Goal: Use online tool/utility: Utilize a website feature to perform a specific function

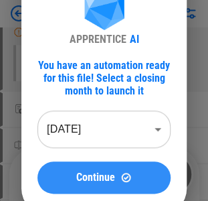
click at [118, 184] on button "Continue" at bounding box center [104, 177] width 133 height 32
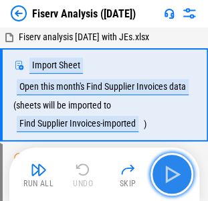
click at [178, 167] on img "button" at bounding box center [171, 173] width 21 height 21
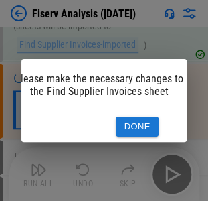
scroll to position [0, 27]
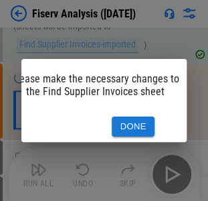
click at [136, 117] on button "Done" at bounding box center [133, 127] width 43 height 21
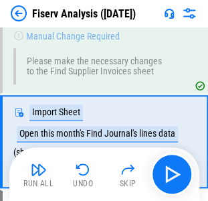
scroll to position [162, 0]
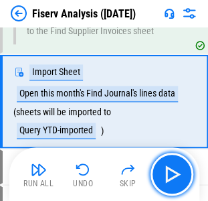
click at [173, 176] on img "button" at bounding box center [171, 173] width 21 height 21
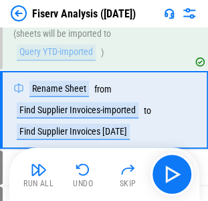
scroll to position [248, 0]
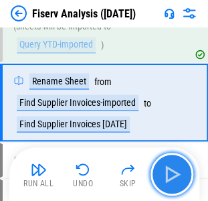
click at [163, 173] on img "button" at bounding box center [171, 173] width 21 height 21
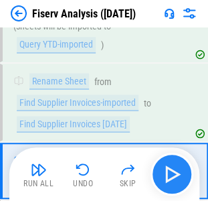
scroll to position [316, 0]
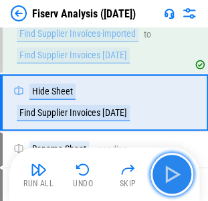
click at [163, 173] on img "button" at bounding box center [171, 173] width 21 height 21
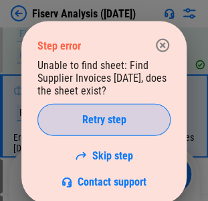
click at [94, 121] on span "Retry step" at bounding box center [104, 120] width 44 height 11
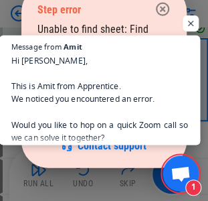
scroll to position [383, 0]
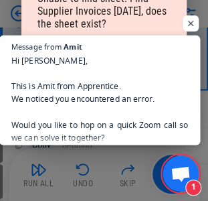
click at [151, 94] on span "Hi Indrajeet, This is Amit from Apprentice. We noticed you encountered an error…" at bounding box center [99, 99] width 177 height 90
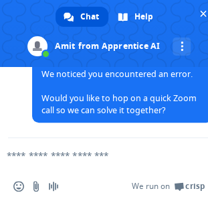
click at [55, 155] on textarea "Compose your message..." at bounding box center [88, 155] width 162 height 12
click at [46, 155] on textarea "Compose your message..." at bounding box center [88, 155] width 162 height 12
click at [23, 150] on textarea "Compose your message..." at bounding box center [88, 155] width 162 height 12
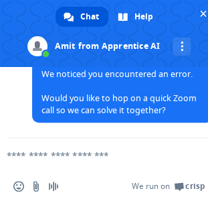
click at [23, 150] on textarea "Compose your message..." at bounding box center [88, 155] width 162 height 12
click at [51, 157] on textarea "Compose your message..." at bounding box center [88, 155] width 162 height 12
click at [20, 155] on textarea "Compose your message..." at bounding box center [88, 155] width 162 height 12
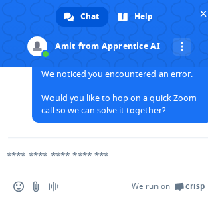
click at [15, 155] on textarea "Compose your message..." at bounding box center [88, 155] width 162 height 12
click at [3, 155] on div at bounding box center [109, 156] width 218 height 36
click at [27, 155] on textarea "Compose your message..." at bounding box center [88, 155] width 162 height 12
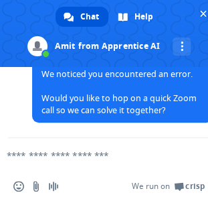
click at [27, 155] on textarea "Compose your message..." at bounding box center [88, 155] width 162 height 12
click at [56, 155] on textarea "Compose your message..." at bounding box center [88, 155] width 162 height 12
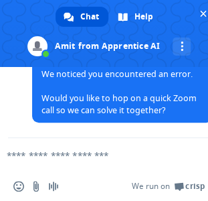
click at [56, 155] on textarea "Compose your message..." at bounding box center [88, 155] width 162 height 12
click at [89, 155] on textarea "Compose your message..." at bounding box center [88, 155] width 162 height 12
click at [58, 155] on textarea "Compose your message..." at bounding box center [88, 155] width 162 height 12
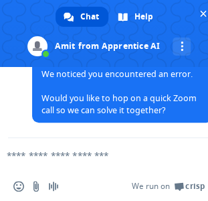
click at [58, 155] on textarea "Compose your message..." at bounding box center [88, 155] width 162 height 12
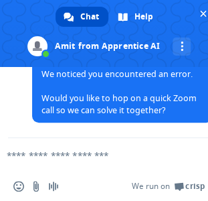
click at [68, 9] on div "Chat" at bounding box center [82, 17] width 53 height 20
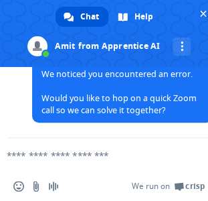
click at [67, 155] on textarea "Compose your message..." at bounding box center [88, 155] width 162 height 12
click at [13, 155] on textarea "Compose your message..." at bounding box center [88, 155] width 162 height 12
click at [66, 154] on textarea "Compose your message..." at bounding box center [88, 155] width 162 height 12
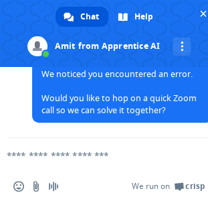
click at [67, 154] on textarea "Compose your message..." at bounding box center [88, 155] width 162 height 12
click at [54, 159] on textarea "Compose your message..." at bounding box center [88, 155] width 162 height 12
click at [166, 151] on textarea "Compose your message..." at bounding box center [88, 155] width 162 height 12
click at [39, 153] on textarea "Compose your message..." at bounding box center [88, 155] width 162 height 12
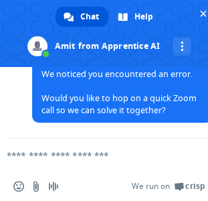
click at [39, 153] on textarea "Compose your message..." at bounding box center [88, 155] width 162 height 12
click at [76, 149] on form at bounding box center [94, 156] width 162 height 36
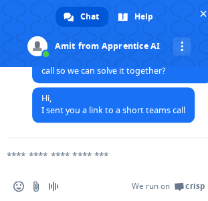
click at [71, 153] on textarea "Compose your message..." at bounding box center [88, 155] width 162 height 12
click at [104, 153] on textarea "Compose your message..." at bounding box center [88, 155] width 162 height 12
click at [46, 155] on textarea "Compose your message..." at bounding box center [88, 155] width 162 height 12
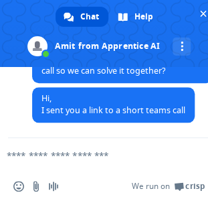
click at [8, 151] on textarea "Compose your message..." at bounding box center [88, 155] width 162 height 12
click at [55, 155] on textarea "Compose your message..." at bounding box center [88, 155] width 162 height 12
click at [92, 154] on textarea "Compose your message..." at bounding box center [88, 155] width 162 height 12
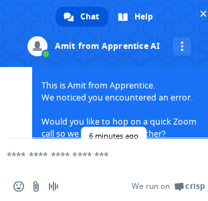
scroll to position [178, 0]
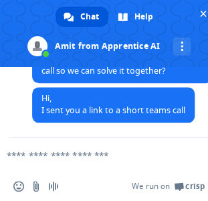
click at [56, 151] on textarea "Compose your message..." at bounding box center [88, 155] width 162 height 12
click at [46, 156] on textarea "Compose your message..." at bounding box center [88, 155] width 162 height 12
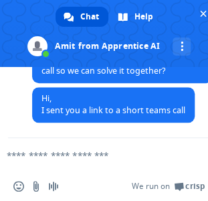
click at [51, 150] on textarea "Compose your message..." at bounding box center [88, 155] width 162 height 12
click at [20, 158] on textarea "Compose your message..." at bounding box center [88, 155] width 162 height 12
click at [98, 150] on textarea "Compose your message..." at bounding box center [88, 155] width 162 height 12
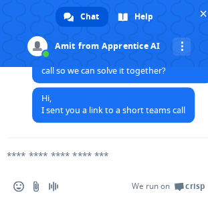
click at [56, 158] on textarea "Compose your message..." at bounding box center [88, 155] width 162 height 12
click at [198, 11] on span "Close chat" at bounding box center [203, 14] width 14 height 14
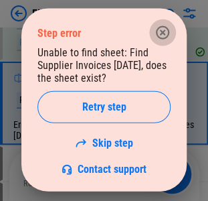
click at [166, 27] on icon "button" at bounding box center [163, 33] width 16 height 16
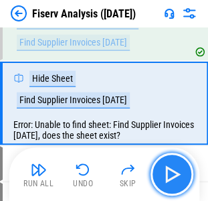
click at [174, 172] on img "button" at bounding box center [171, 173] width 21 height 21
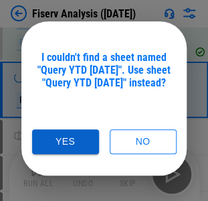
click at [70, 139] on button "Yes" at bounding box center [65, 141] width 67 height 25
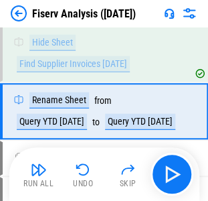
scroll to position [373, 0]
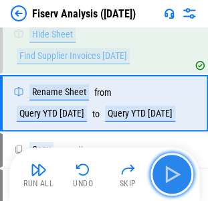
click at [172, 168] on img "button" at bounding box center [171, 173] width 21 height 21
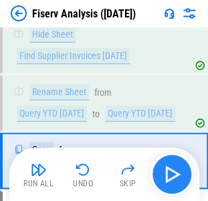
scroll to position [430, 0]
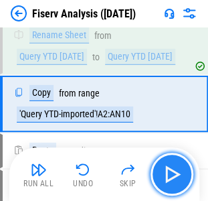
click at [172, 168] on img "button" at bounding box center [171, 173] width 21 height 21
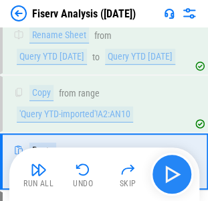
scroll to position [488, 0]
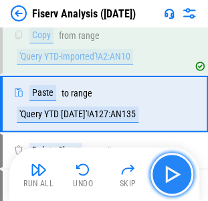
click at [172, 168] on img "button" at bounding box center [171, 173] width 21 height 21
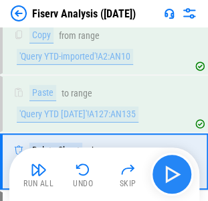
scroll to position [545, 0]
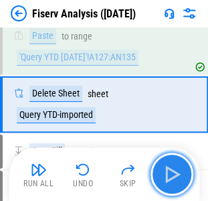
click at [172, 168] on img "button" at bounding box center [171, 173] width 21 height 21
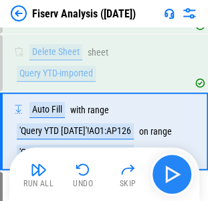
scroll to position [612, 0]
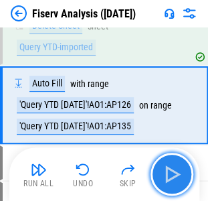
click at [172, 168] on img "button" at bounding box center [171, 173] width 21 height 21
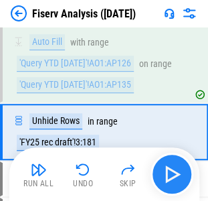
scroll to position [680, 0]
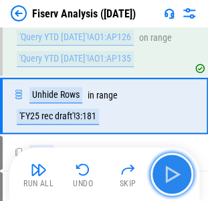
click at [172, 168] on img "button" at bounding box center [171, 173] width 21 height 21
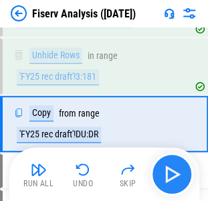
scroll to position [737, 0]
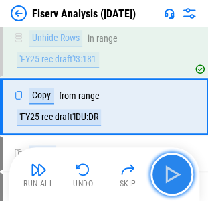
click at [172, 168] on img "button" at bounding box center [171, 173] width 21 height 21
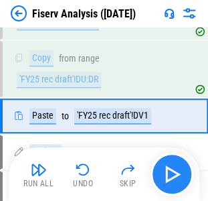
scroll to position [784, 0]
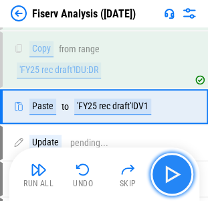
click at [172, 168] on img "button" at bounding box center [171, 173] width 21 height 21
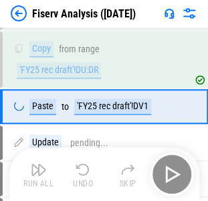
click at [172, 168] on div "Run All Undo Skip" at bounding box center [105, 174] width 177 height 43
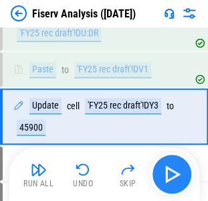
scroll to position [831, 0]
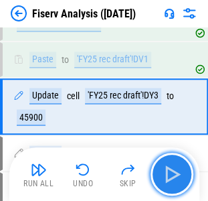
click at [172, 168] on img "button" at bounding box center [171, 173] width 21 height 21
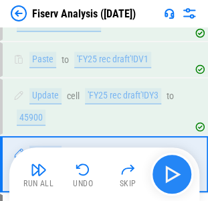
scroll to position [888, 0]
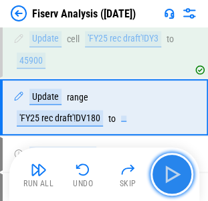
click at [172, 168] on img "button" at bounding box center [171, 173] width 21 height 21
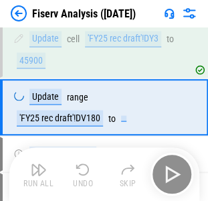
click at [172, 168] on div "Run All Undo Skip" at bounding box center [105, 174] width 177 height 43
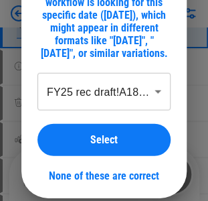
scroll to position [955, 0]
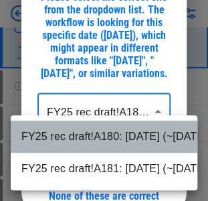
click at [150, 138] on li "FY25 rec draft!A180: 7/31/2025 (~07/31/2025)" at bounding box center [104, 137] width 187 height 32
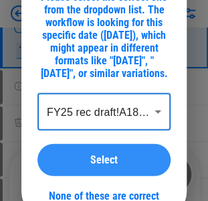
click at [123, 165] on div "Select" at bounding box center [104, 160] width 101 height 11
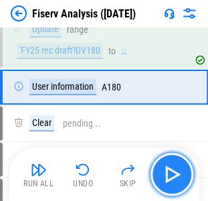
click at [176, 172] on img "button" at bounding box center [171, 173] width 21 height 21
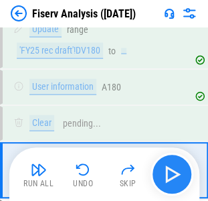
scroll to position [1017, 0]
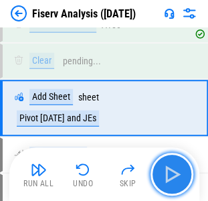
click at [176, 172] on img "button" at bounding box center [171, 173] width 21 height 21
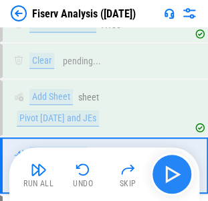
scroll to position [1074, 0]
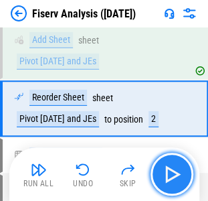
click at [176, 172] on img "button" at bounding box center [171, 173] width 21 height 21
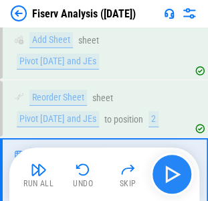
scroll to position [1142, 0]
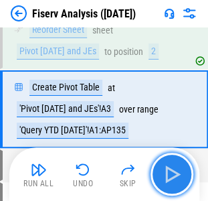
click at [176, 172] on img "button" at bounding box center [171, 173] width 21 height 21
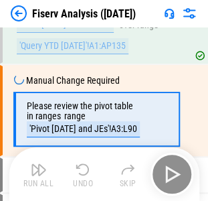
scroll to position [1227, 0]
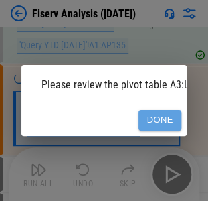
click at [155, 119] on button "Done" at bounding box center [160, 120] width 43 height 21
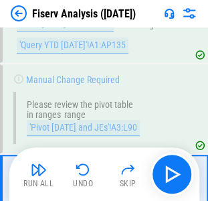
scroll to position [1311, 0]
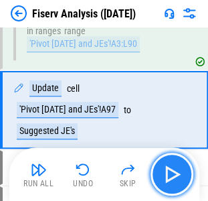
click at [176, 174] on img "button" at bounding box center [171, 173] width 21 height 21
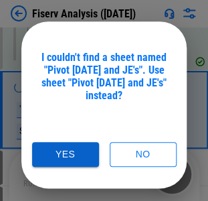
click at [77, 146] on button "Yes" at bounding box center [65, 154] width 67 height 25
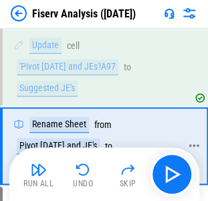
scroll to position [1388, 0]
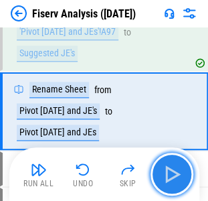
click at [177, 174] on img "button" at bounding box center [171, 173] width 21 height 21
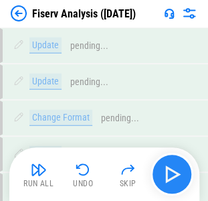
scroll to position [3003, 0]
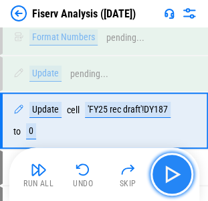
click at [177, 174] on img "button" at bounding box center [171, 173] width 21 height 21
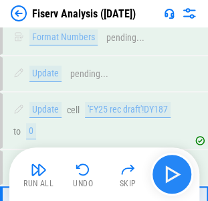
scroll to position [3095, 0]
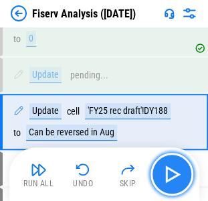
click at [177, 174] on img "button" at bounding box center [171, 173] width 21 height 21
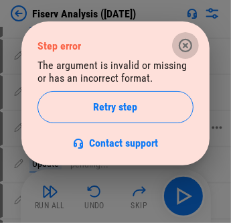
click at [184, 52] on icon "button" at bounding box center [185, 45] width 13 height 13
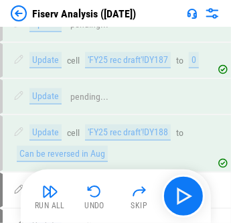
scroll to position [2947, 0]
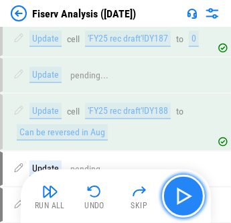
click at [185, 194] on img "button" at bounding box center [183, 196] width 21 height 21
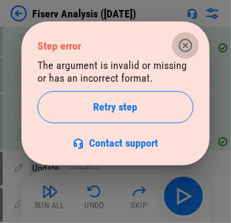
click at [182, 48] on icon "button" at bounding box center [186, 46] width 16 height 16
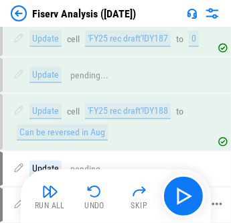
scroll to position [2872, 0]
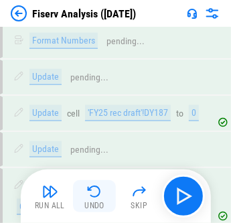
click at [98, 200] on button "Undo" at bounding box center [94, 196] width 43 height 32
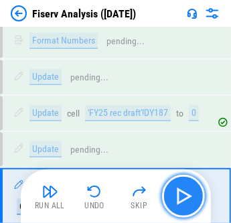
click at [184, 195] on img "button" at bounding box center [183, 196] width 21 height 21
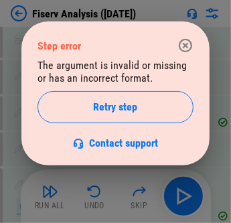
click at [191, 43] on icon "button" at bounding box center [185, 45] width 13 height 13
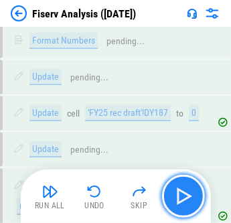
click at [194, 193] on img "button" at bounding box center [183, 196] width 21 height 21
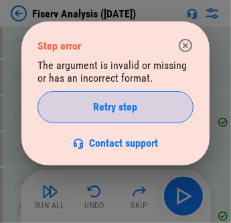
click at [149, 109] on div "Retry step" at bounding box center [115, 107] width 123 height 11
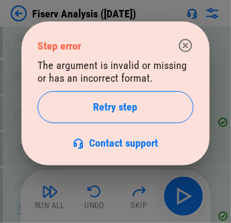
click at [189, 39] on icon "button" at bounding box center [186, 46] width 16 height 16
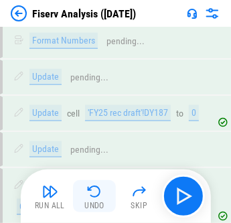
click at [92, 196] on img "button" at bounding box center [94, 192] width 16 height 16
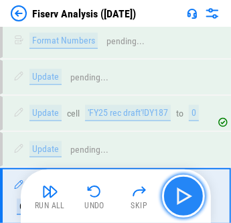
click at [186, 196] on img "button" at bounding box center [183, 196] width 21 height 21
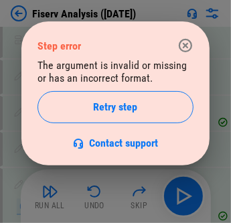
click at [186, 42] on icon "button" at bounding box center [186, 46] width 16 height 16
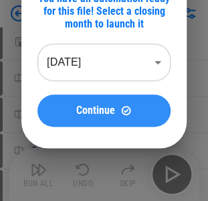
click at [113, 113] on span "Continue" at bounding box center [95, 110] width 39 height 11
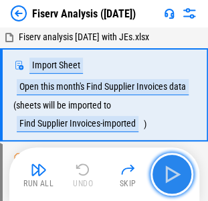
click at [168, 165] on img "button" at bounding box center [171, 173] width 21 height 21
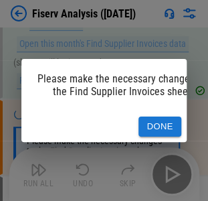
scroll to position [79, 0]
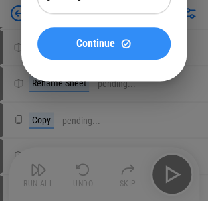
click at [95, 44] on span "Continue" at bounding box center [95, 43] width 39 height 11
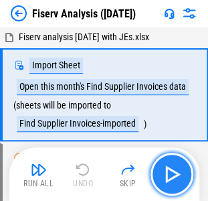
click at [170, 167] on img "button" at bounding box center [171, 173] width 21 height 21
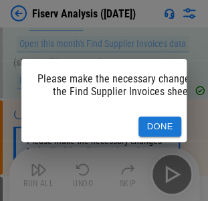
scroll to position [79, 0]
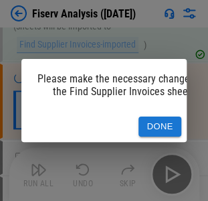
click at [157, 121] on button "Done" at bounding box center [160, 127] width 43 height 21
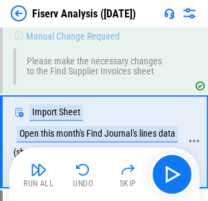
scroll to position [162, 0]
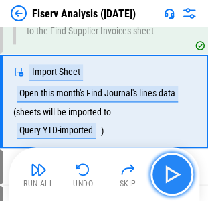
click at [180, 177] on img "button" at bounding box center [171, 173] width 21 height 21
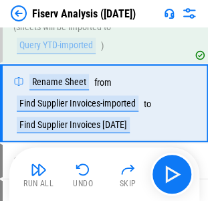
scroll to position [248, 0]
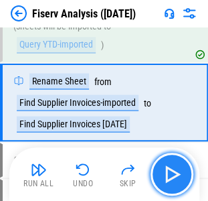
click at [178, 168] on img "button" at bounding box center [171, 173] width 21 height 21
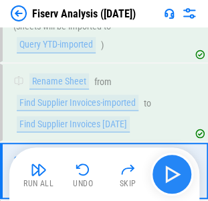
scroll to position [316, 0]
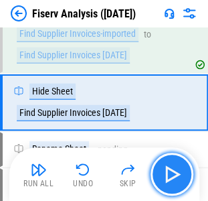
click at [178, 168] on img "button" at bounding box center [171, 173] width 21 height 21
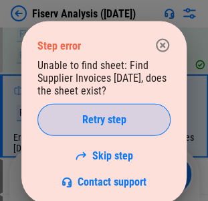
click at [106, 115] on span "Retry step" at bounding box center [104, 120] width 44 height 11
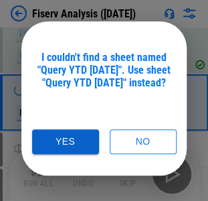
click at [78, 131] on button "Yes" at bounding box center [65, 141] width 67 height 25
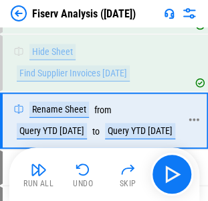
scroll to position [373, 0]
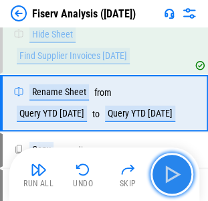
click at [182, 174] on img "button" at bounding box center [171, 173] width 21 height 21
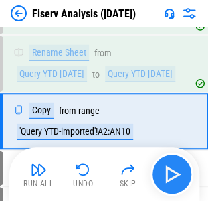
scroll to position [430, 0]
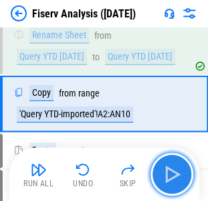
click at [181, 174] on img "button" at bounding box center [171, 173] width 21 height 21
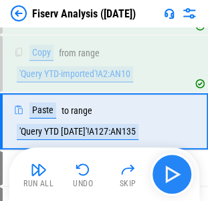
scroll to position [488, 0]
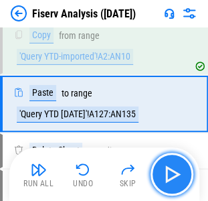
click at [181, 174] on img "button" at bounding box center [171, 173] width 21 height 21
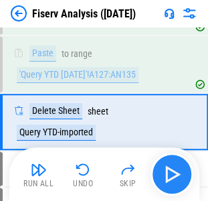
scroll to position [545, 0]
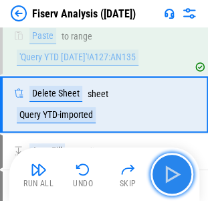
click at [181, 174] on img "button" at bounding box center [171, 173] width 21 height 21
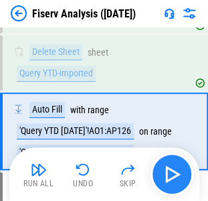
scroll to position [612, 0]
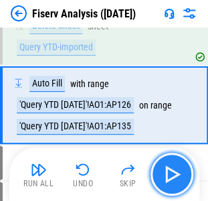
click at [182, 170] on img "button" at bounding box center [171, 173] width 21 height 21
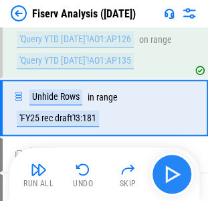
scroll to position [680, 0]
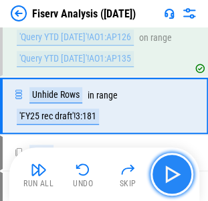
click at [182, 170] on img "button" at bounding box center [171, 173] width 21 height 21
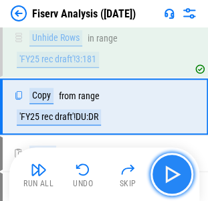
click at [182, 170] on img "button" at bounding box center [171, 173] width 21 height 21
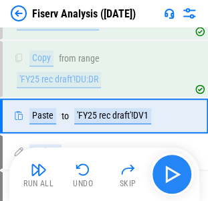
scroll to position [784, 0]
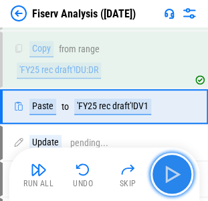
click at [182, 170] on img "button" at bounding box center [171, 173] width 21 height 21
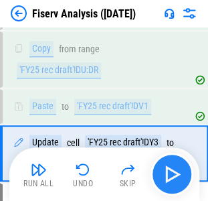
scroll to position [831, 0]
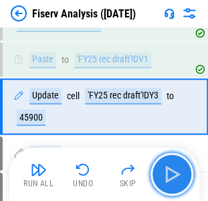
click at [182, 170] on img "button" at bounding box center [171, 173] width 21 height 21
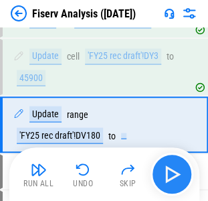
scroll to position [888, 0]
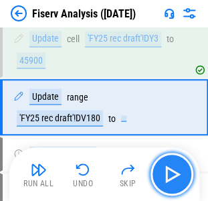
click at [182, 170] on img "button" at bounding box center [171, 173] width 21 height 21
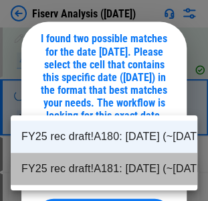
click at [116, 171] on li "FY25 rec draft!A181: 7/31/2025 (~07/31/2025)" at bounding box center [104, 169] width 187 height 32
type input "**********"
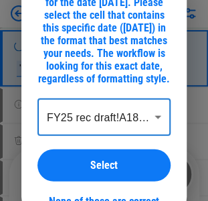
scroll to position [955, 0]
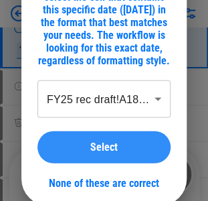
click at [116, 153] on span "Select" at bounding box center [103, 147] width 27 height 11
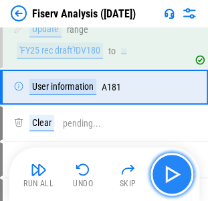
click at [168, 170] on img "button" at bounding box center [171, 173] width 21 height 21
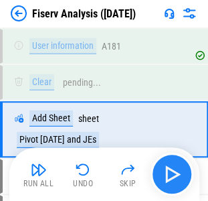
scroll to position [1017, 0]
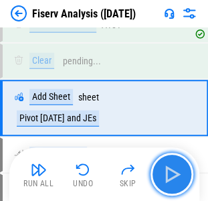
click at [170, 169] on img "button" at bounding box center [171, 173] width 21 height 21
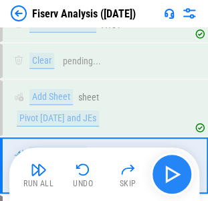
scroll to position [1074, 0]
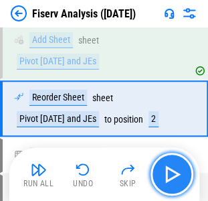
click at [170, 169] on img "button" at bounding box center [171, 173] width 21 height 21
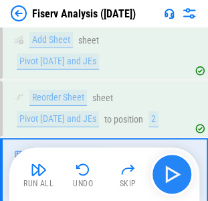
scroll to position [1142, 0]
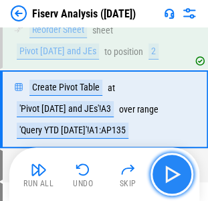
click at [170, 169] on img "button" at bounding box center [171, 173] width 21 height 21
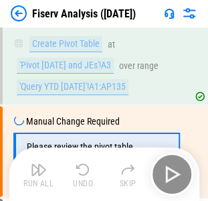
scroll to position [1227, 0]
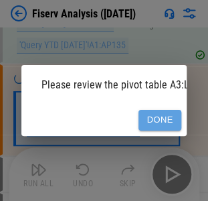
click at [161, 121] on button "Done" at bounding box center [160, 120] width 43 height 21
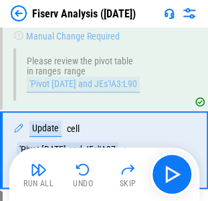
scroll to position [1311, 0]
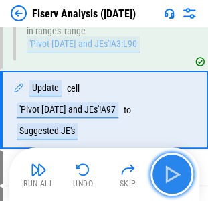
click at [182, 170] on img "button" at bounding box center [171, 173] width 21 height 21
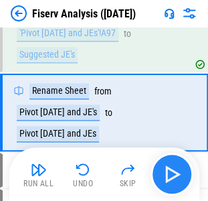
scroll to position [1388, 0]
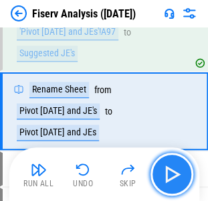
click at [182, 170] on img "button" at bounding box center [171, 173] width 21 height 21
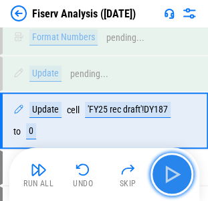
click at [182, 170] on img "button" at bounding box center [171, 173] width 21 height 21
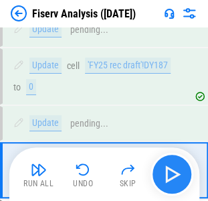
scroll to position [3095, 0]
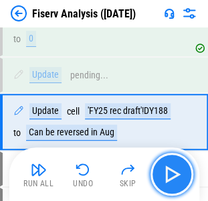
click at [182, 170] on img "button" at bounding box center [171, 173] width 21 height 21
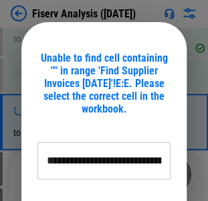
type input "**********"
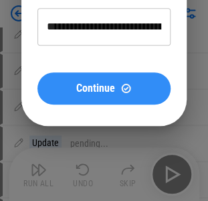
click at [102, 86] on span "Continue" at bounding box center [95, 88] width 39 height 11
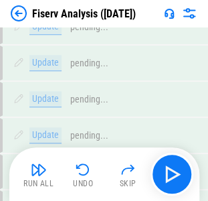
scroll to position [4042, 0]
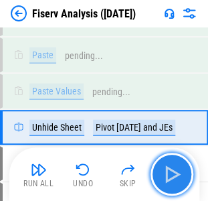
click at [176, 173] on img "button" at bounding box center [171, 173] width 21 height 21
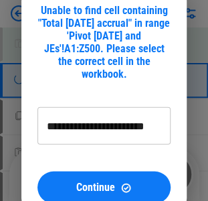
scroll to position [4109, 0]
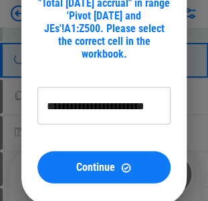
type input "**********"
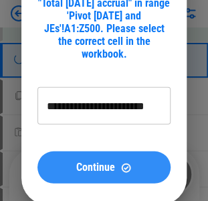
click at [94, 162] on span "Continue" at bounding box center [95, 167] width 39 height 11
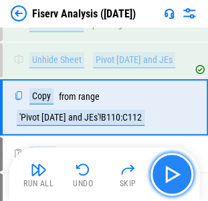
click at [180, 168] on img "button" at bounding box center [171, 173] width 21 height 21
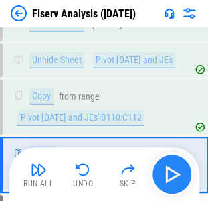
scroll to position [4145, 0]
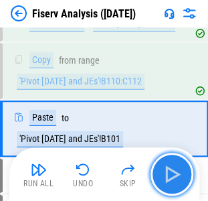
click at [180, 168] on img "button" at bounding box center [171, 173] width 21 height 21
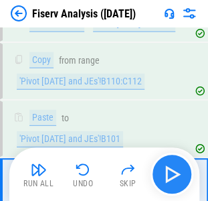
scroll to position [4213, 0]
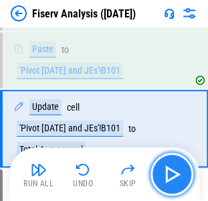
click at [180, 168] on img "button" at bounding box center [171, 173] width 21 height 21
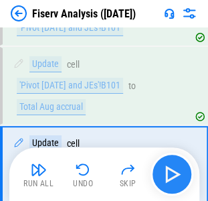
scroll to position [4291, 0]
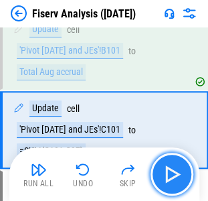
click at [180, 168] on img "button" at bounding box center [171, 173] width 21 height 21
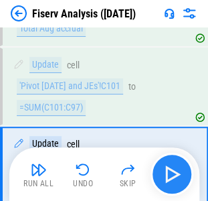
scroll to position [4370, 0]
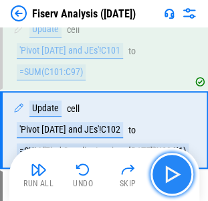
click at [180, 168] on img "button" at bounding box center [171, 173] width 21 height 21
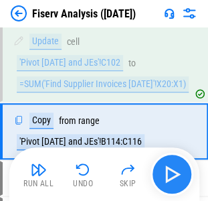
scroll to position [4438, 0]
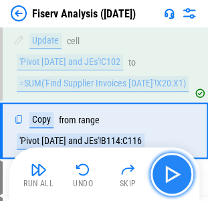
click at [180, 168] on img "button" at bounding box center [171, 173] width 21 height 21
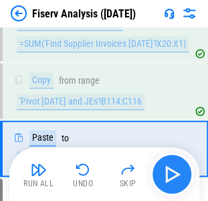
scroll to position [4495, 0]
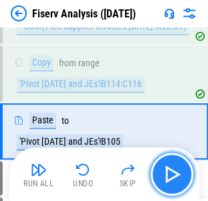
click at [180, 168] on img "button" at bounding box center [171, 173] width 21 height 21
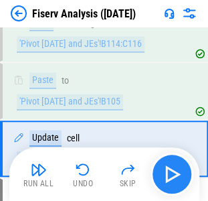
scroll to position [4552, 0]
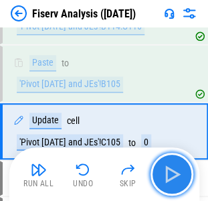
click at [180, 168] on img "button" at bounding box center [171, 173] width 21 height 21
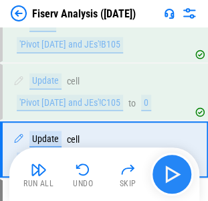
scroll to position [4609, 0]
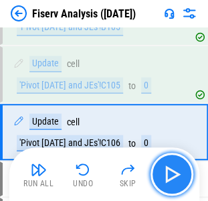
click at [180, 168] on img "button" at bounding box center [171, 173] width 21 height 21
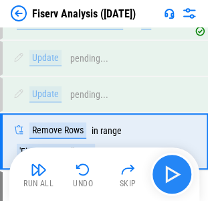
scroll to position [4738, 0]
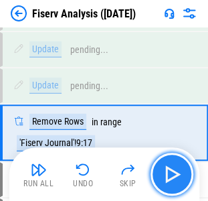
click at [180, 168] on img "button" at bounding box center [171, 173] width 21 height 21
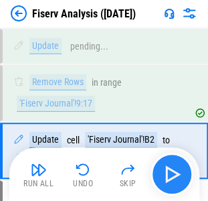
scroll to position [4795, 0]
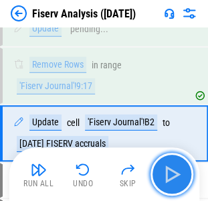
click at [180, 168] on img "button" at bounding box center [171, 173] width 21 height 21
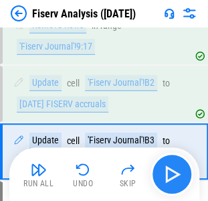
scroll to position [4852, 0]
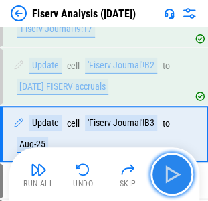
click at [180, 168] on img "button" at bounding box center [171, 173] width 21 height 21
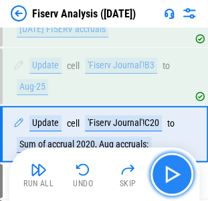
click at [180, 168] on img "button" at bounding box center [171, 173] width 21 height 21
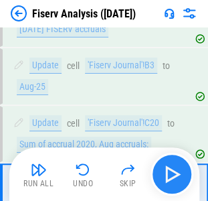
scroll to position [4967, 0]
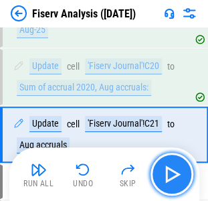
click at [180, 168] on img "button" at bounding box center [171, 173] width 21 height 21
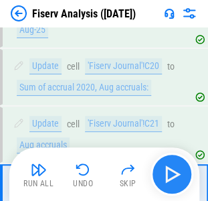
scroll to position [5024, 0]
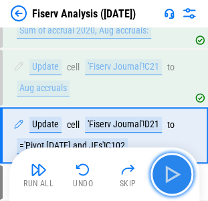
click at [180, 168] on img "button" at bounding box center [171, 173] width 21 height 21
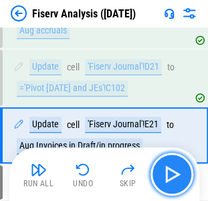
click at [180, 168] on img "button" at bounding box center [171, 173] width 21 height 21
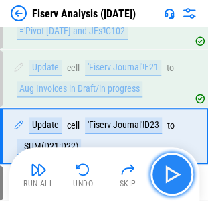
click at [180, 168] on img "button" at bounding box center [171, 173] width 21 height 21
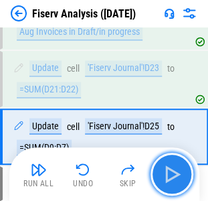
click at [180, 168] on img "button" at bounding box center [171, 173] width 21 height 21
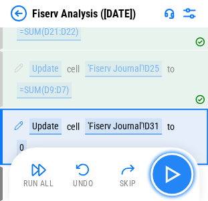
click at [180, 168] on img "button" at bounding box center [171, 173] width 21 height 21
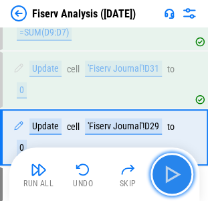
click at [180, 168] on img "button" at bounding box center [171, 173] width 21 height 21
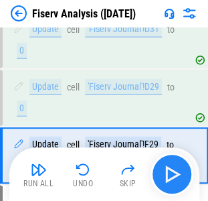
scroll to position [5367, 0]
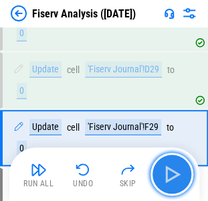
click at [180, 168] on img "button" at bounding box center [171, 173] width 21 height 21
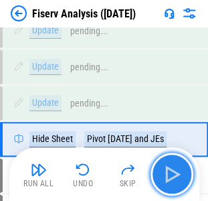
click at [180, 168] on img "button" at bounding box center [171, 173] width 21 height 21
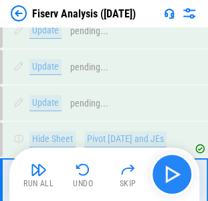
scroll to position [5579, 0]
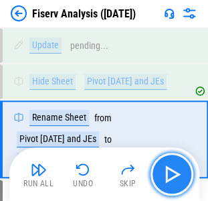
click at [180, 168] on img "button" at bounding box center [171, 173] width 21 height 21
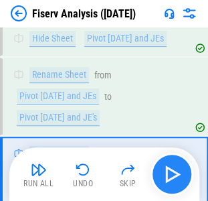
scroll to position [5657, 0]
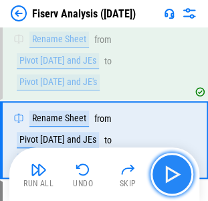
click at [180, 168] on img "button" at bounding box center [171, 173] width 21 height 21
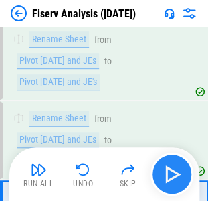
scroll to position [5735, 0]
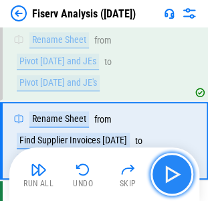
click at [171, 169] on img "button" at bounding box center [171, 173] width 21 height 21
